Goal: Use online tool/utility

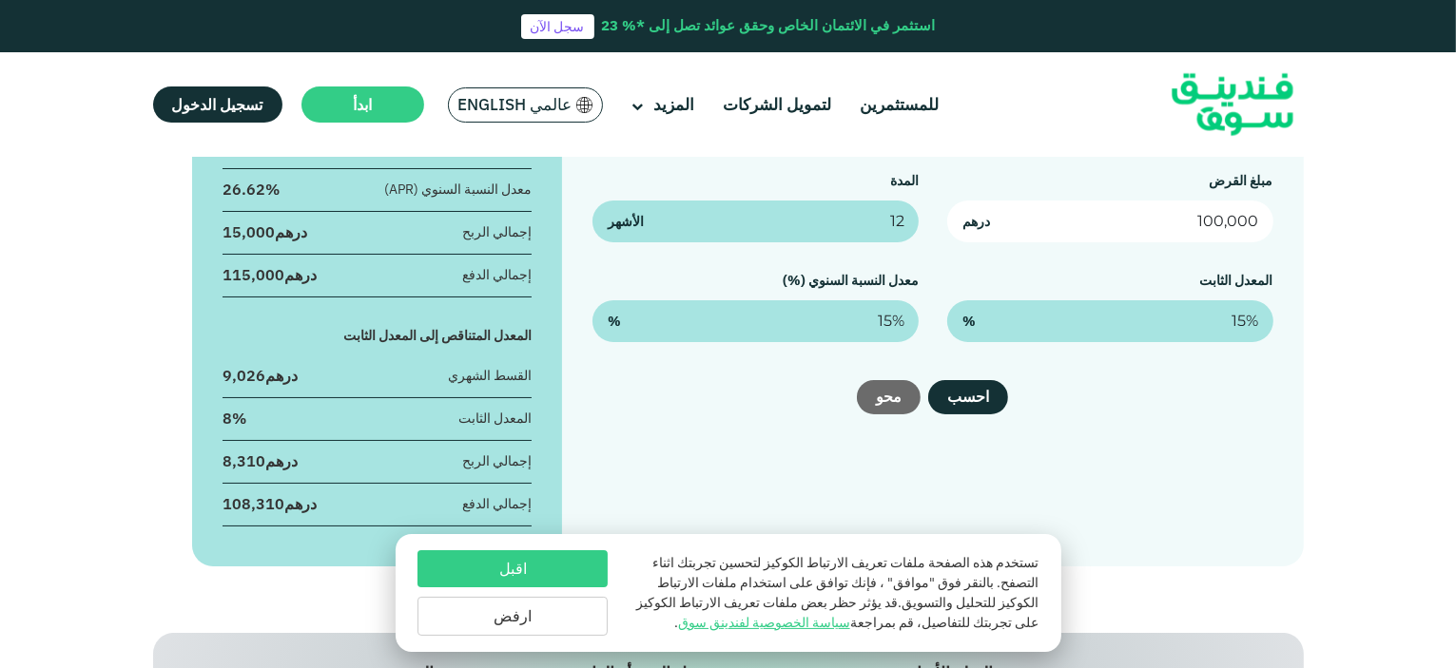
click at [1194, 222] on input "100,000" at bounding box center [1110, 222] width 326 height 42
type input "1,125,000"
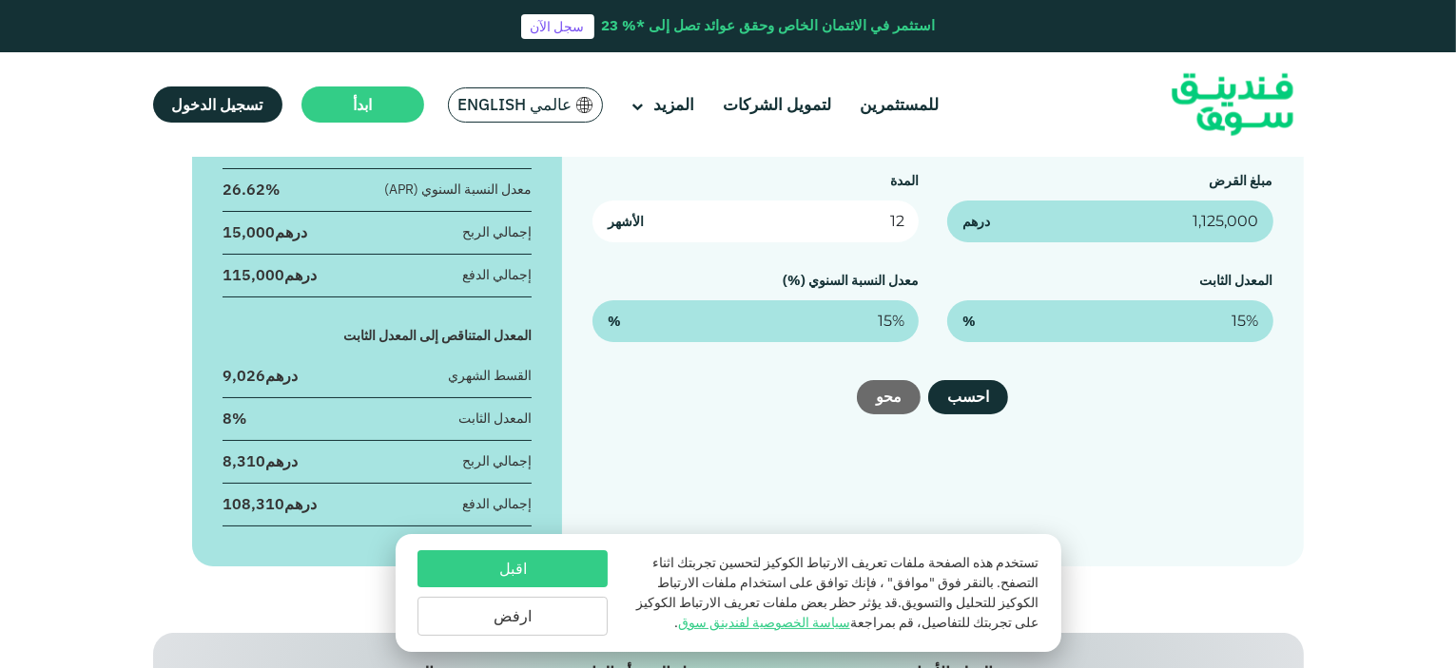
click at [842, 227] on input "12" at bounding box center [755, 222] width 326 height 42
click at [800, 228] on input "12" at bounding box center [755, 222] width 326 height 42
click at [809, 229] on input "12" at bounding box center [755, 222] width 326 height 42
click at [893, 230] on input "12" at bounding box center [755, 222] width 326 height 42
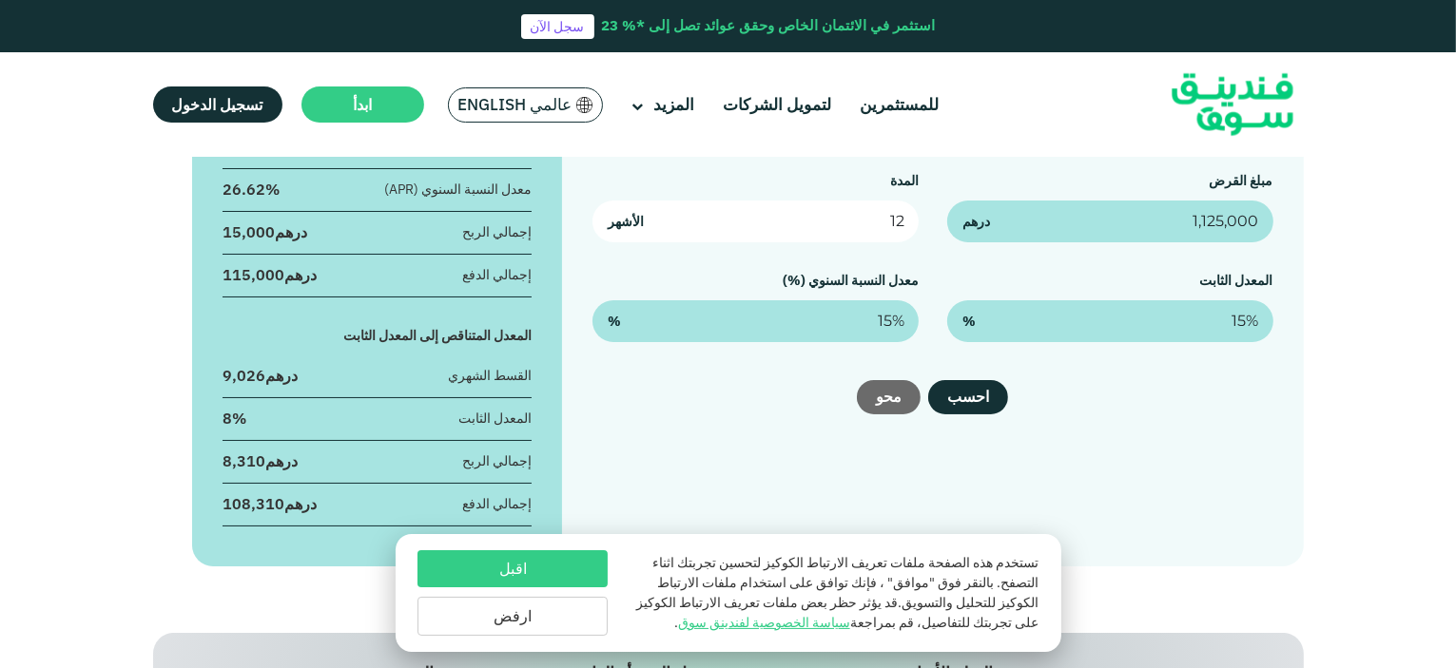
click at [893, 230] on input "12" at bounding box center [755, 222] width 326 height 42
type input "240"
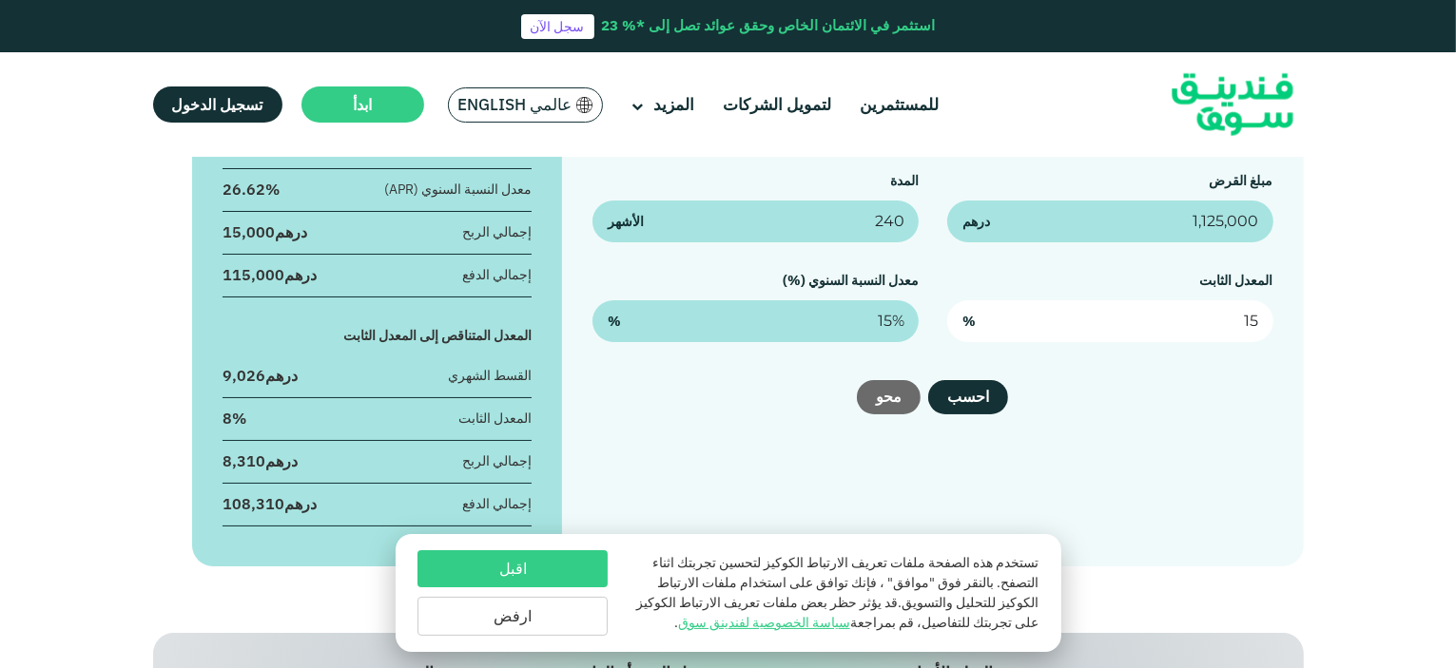
click at [1222, 319] on input "15" at bounding box center [1110, 321] width 326 height 42
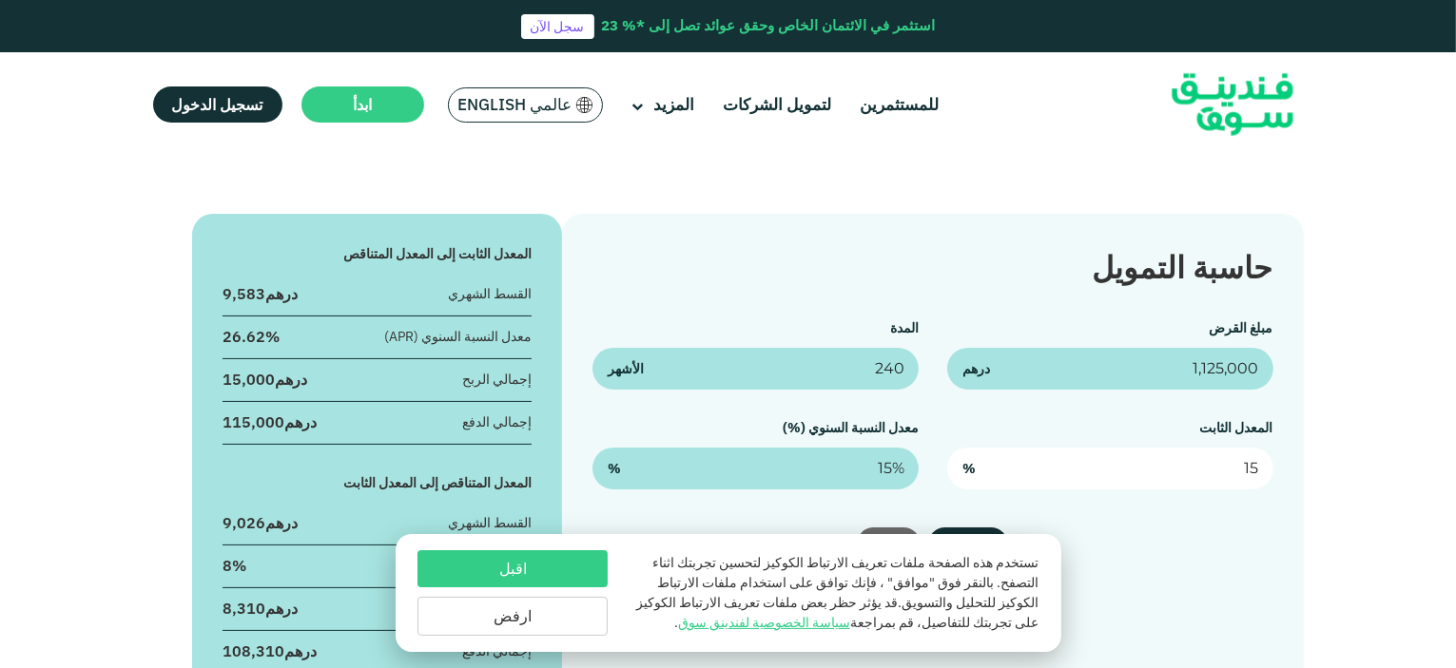
scroll to position [285, 0]
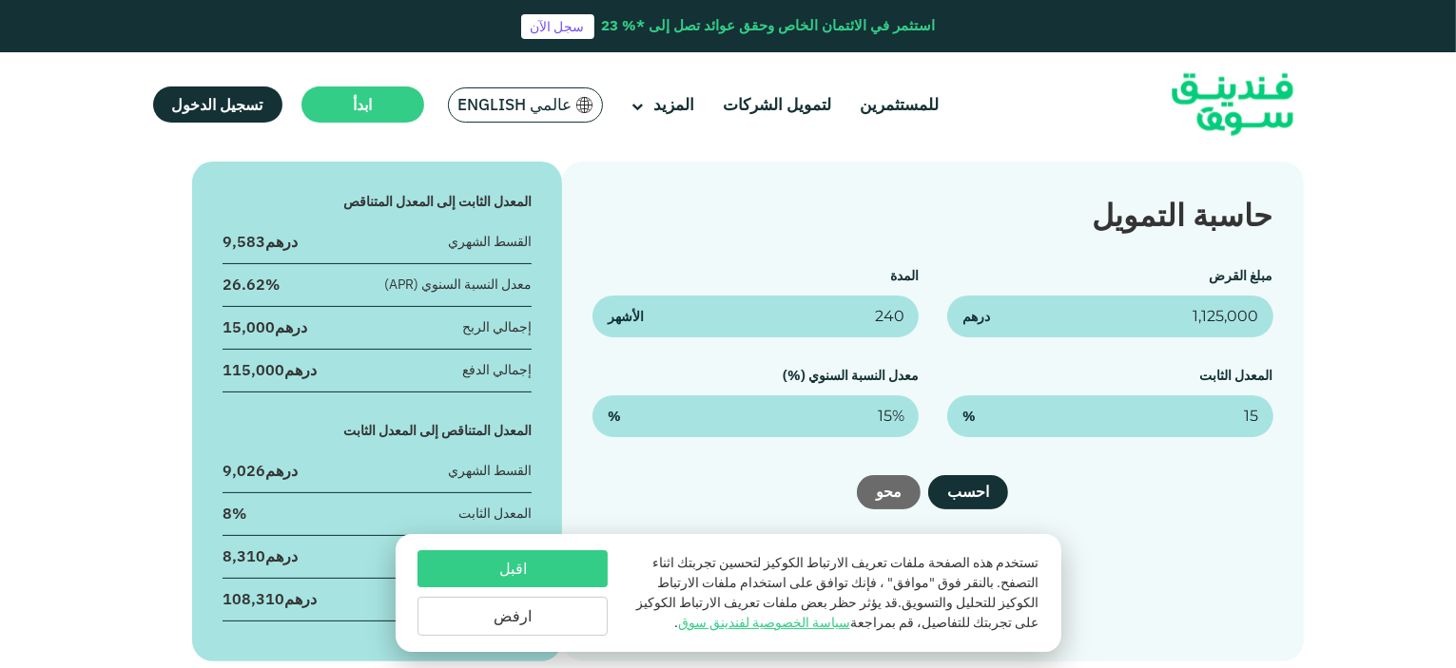
type input "15%"
click at [1232, 366] on div "المعدل الثابت 15% %" at bounding box center [1110, 401] width 326 height 71
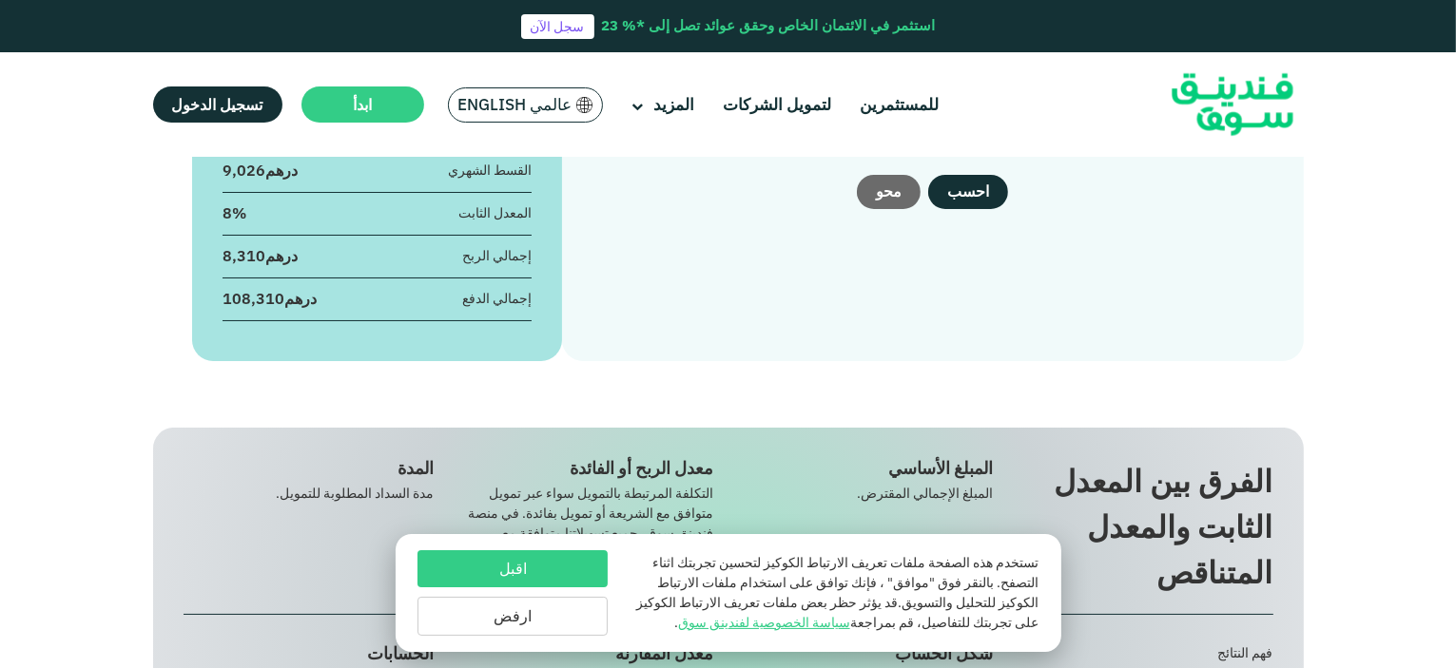
scroll to position [571, 0]
